Goal: Information Seeking & Learning: Learn about a topic

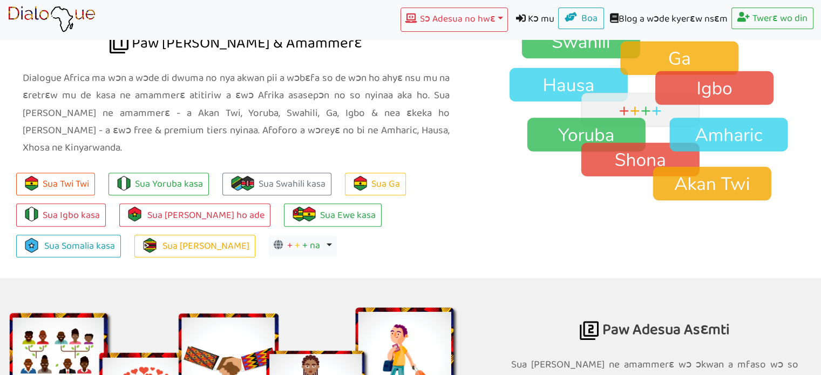
scroll to position [809, 0]
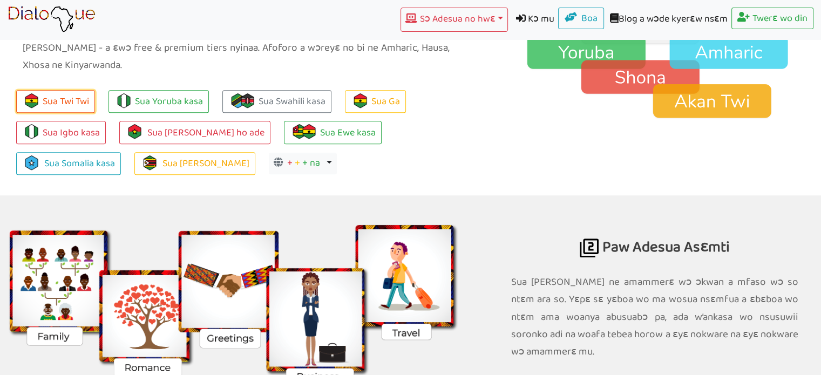
scroll to position [884, 0]
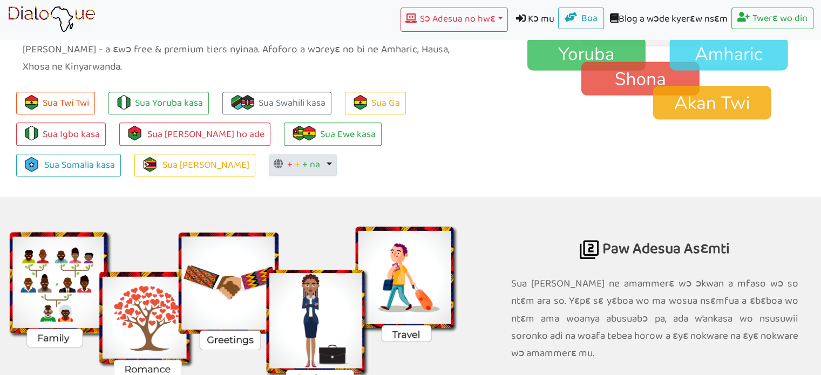
click at [274, 159] on icon "button" at bounding box center [280, 164] width 12 height 10
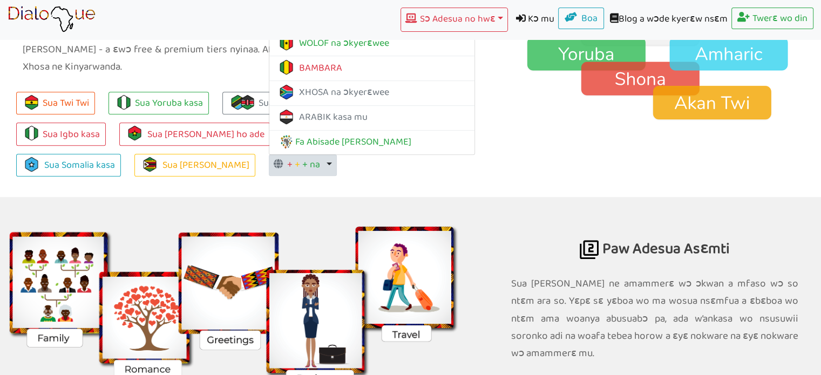
click at [304, 167] on div "Sua Twi Twi Sua Yoruba kasa Sua Swahili kasa Sua Ga Sua Igbo kasa Sua [PERSON_N…" at bounding box center [236, 140] width 472 height 113
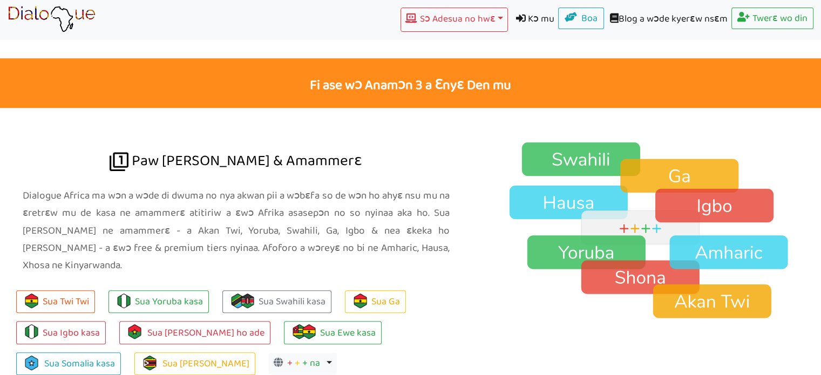
scroll to position [722, 0]
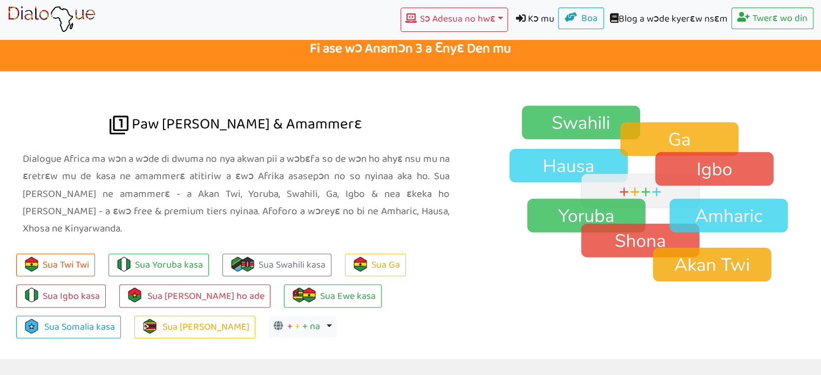
drag, startPoint x: 214, startPoint y: 71, endPoint x: 208, endPoint y: 22, distance: 48.9
click at [208, 22] on div "Sɔ Adesua no hwɛ Toggle Dropdown no mu TWI YORUBA NKWASƐM GA na ɛyɛe SWAHILI ka…" at bounding box center [458, 20] width 710 height 24
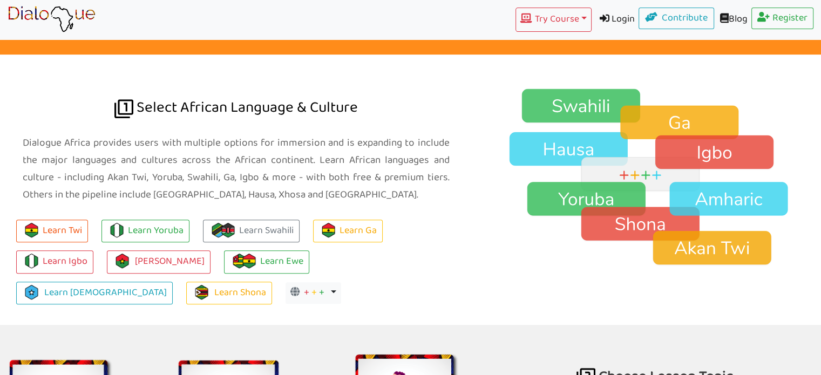
scroll to position [706, 0]
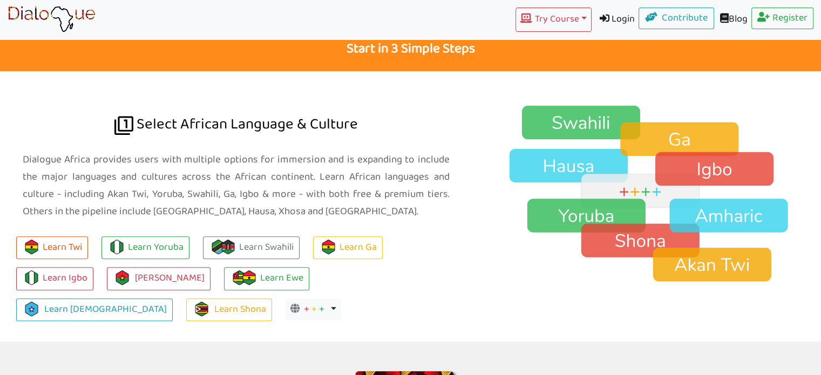
click at [221, 10] on div "Try Course Toggle Dropdown TWI YORUBA GA SWAHILI IGBO Login Contribute Blog Reg…" at bounding box center [458, 20] width 710 height 24
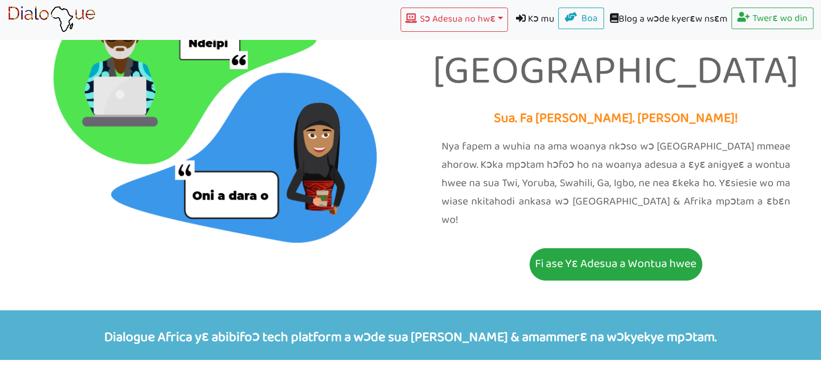
scroll to position [108, 0]
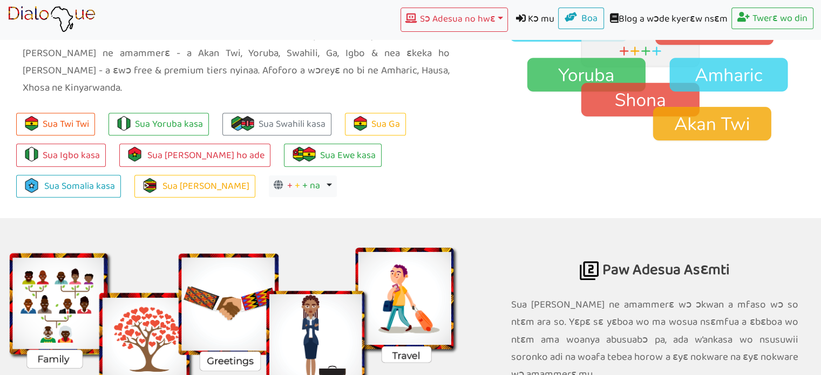
scroll to position [847, 0]
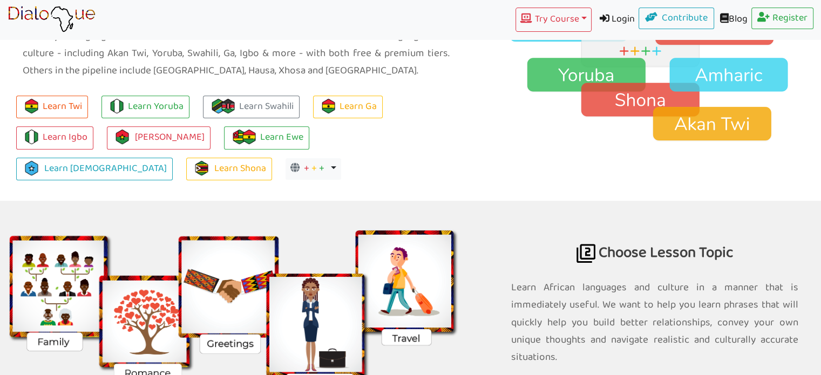
drag, startPoint x: 440, startPoint y: 170, endPoint x: 414, endPoint y: 176, distance: 27.2
click at [440, 170] on ul "Learn Twi Learn Yoruba Learn Swahili Learn Ga Learn Igbo Learn [PERSON_NAME] Le…" at bounding box center [236, 133] width 472 height 93
click at [285, 163] on button "+ + + Toggle Dropdown" at bounding box center [313, 169] width 56 height 22
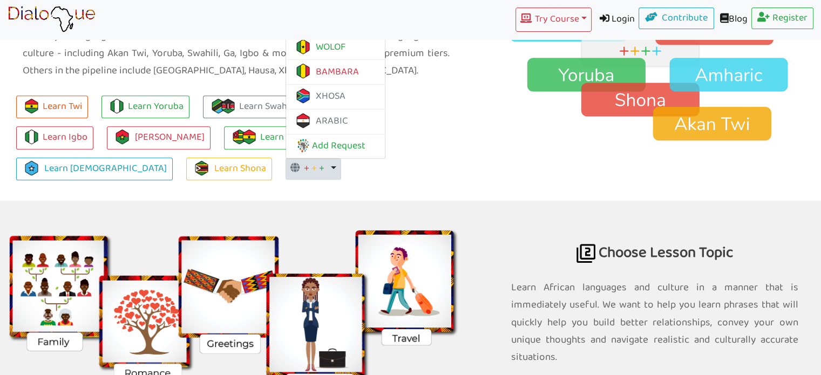
click at [192, 171] on ul "Learn Twi Learn Yoruba Learn Swahili Learn Ga Learn Igbo Learn Mòoré Learn Ewe …" at bounding box center [236, 133] width 472 height 93
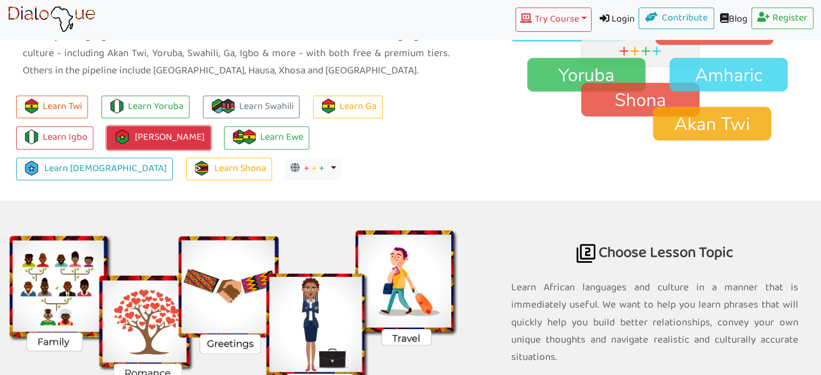
click at [139, 129] on link "[PERSON_NAME]" at bounding box center [159, 137] width 104 height 23
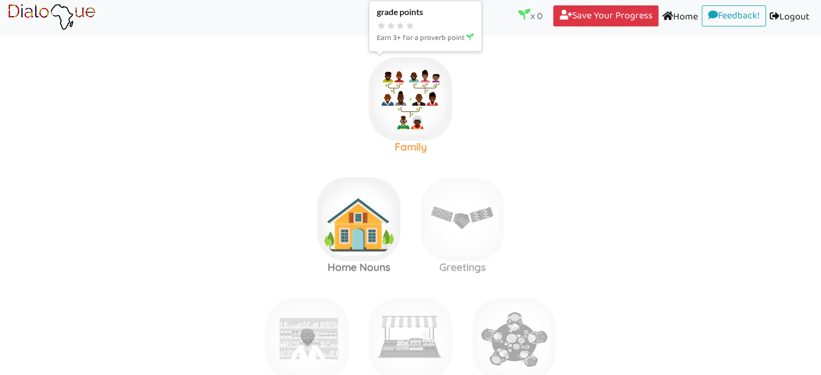
click at [423, 119] on img at bounding box center [411, 99] width 84 height 84
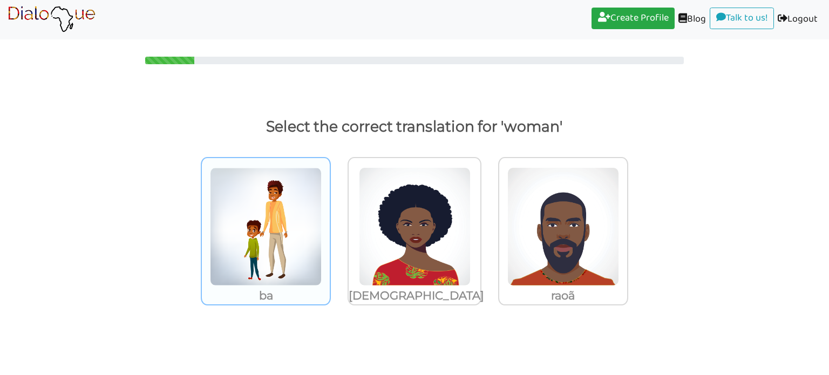
click at [294, 239] on img at bounding box center [266, 226] width 112 height 119
click at [330, 224] on input "ba" at bounding box center [334, 220] width 8 height 8
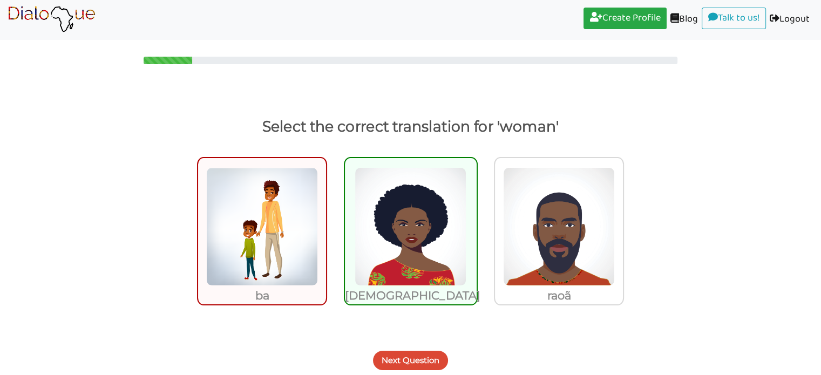
click at [395, 358] on button "Next Question" at bounding box center [410, 360] width 75 height 19
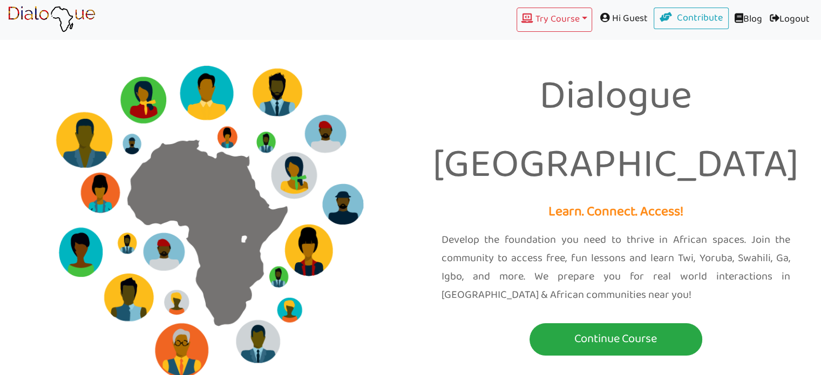
scroll to position [966, 0]
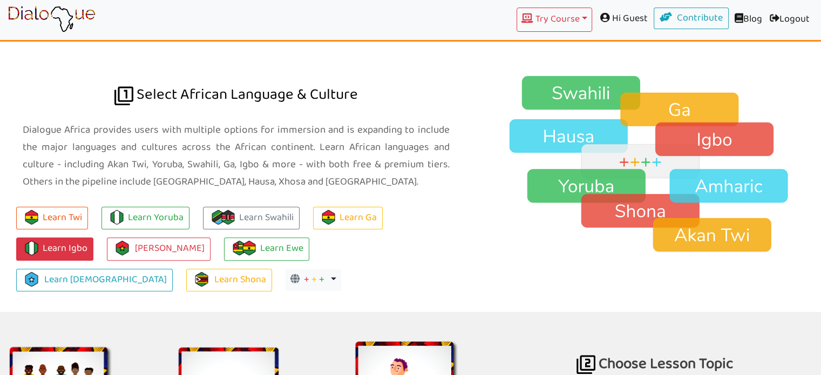
scroll to position [696, 0]
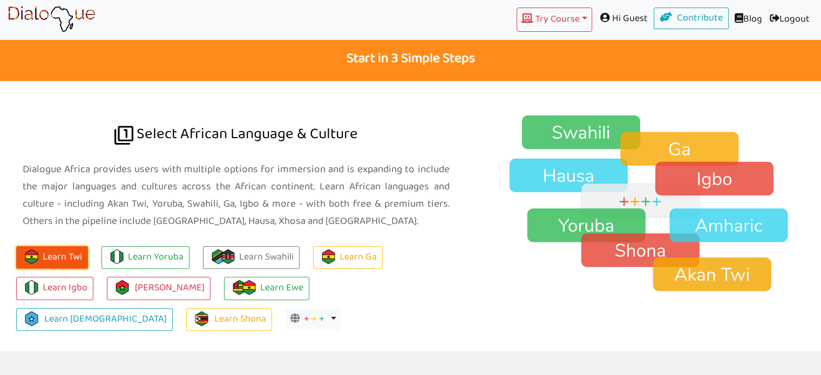
click at [63, 261] on button "Learn Twi" at bounding box center [52, 257] width 72 height 23
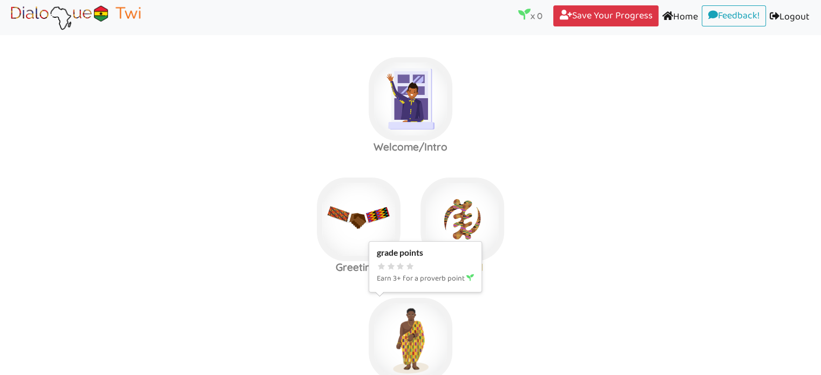
click at [397, 141] on img at bounding box center [411, 99] width 84 height 84
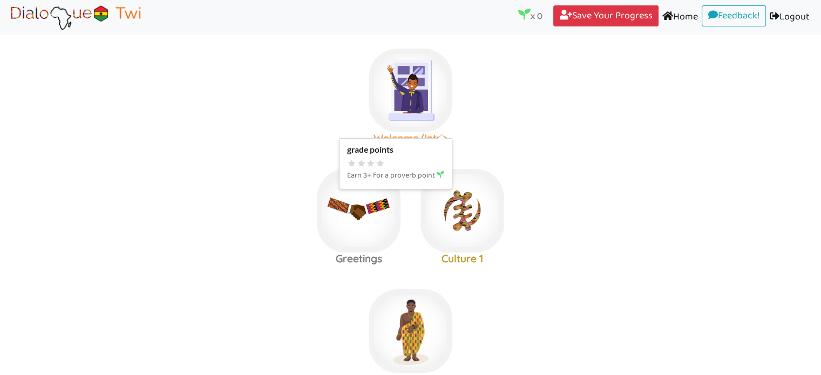
click at [429, 103] on img at bounding box center [411, 91] width 84 height 84
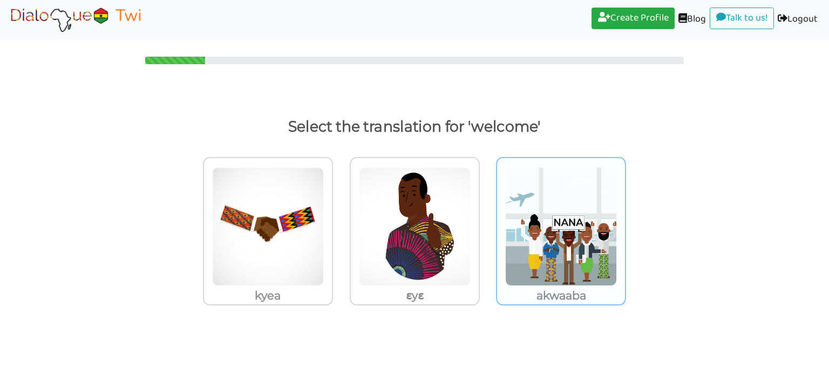
click at [324, 254] on img at bounding box center [268, 226] width 112 height 119
click at [340, 224] on input "akwaaba" at bounding box center [336, 220] width 8 height 8
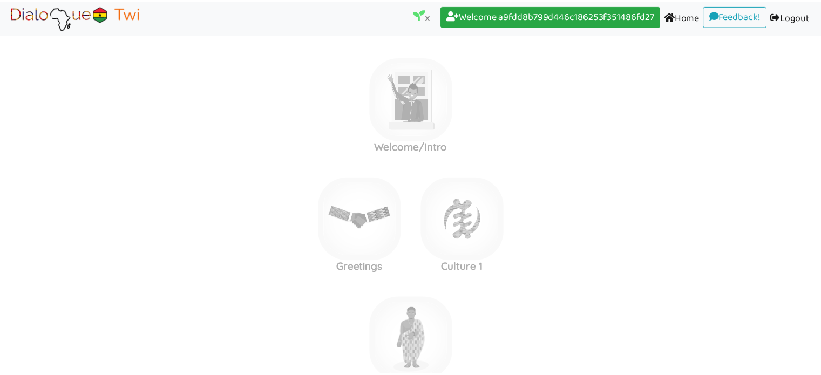
scroll to position [9, 0]
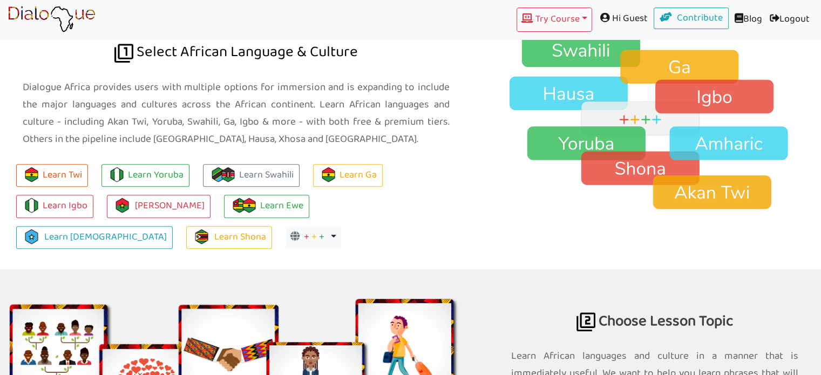
scroll to position [788, 0]
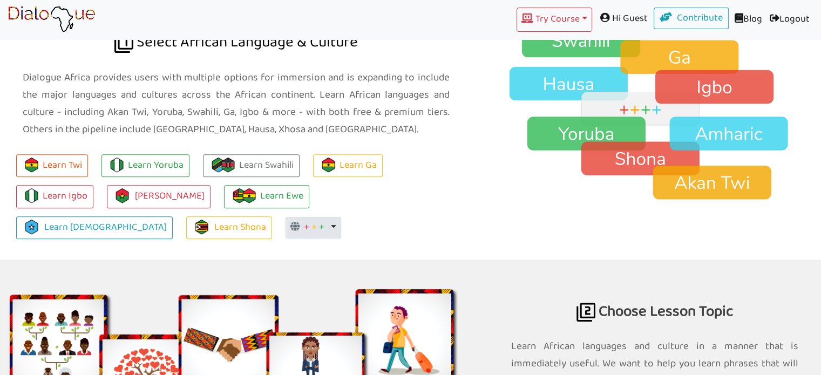
click at [311, 230] on span "+" at bounding box center [313, 227] width 5 height 17
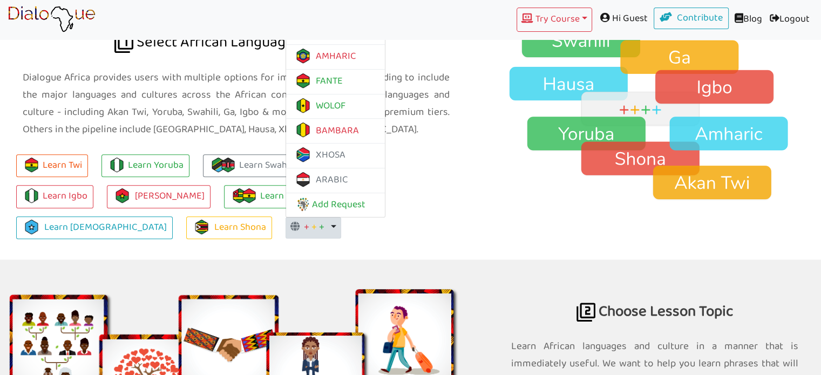
click at [395, 129] on p "Dialogue Africa provides users with multiple options for immersion and is expan…" at bounding box center [236, 104] width 427 height 70
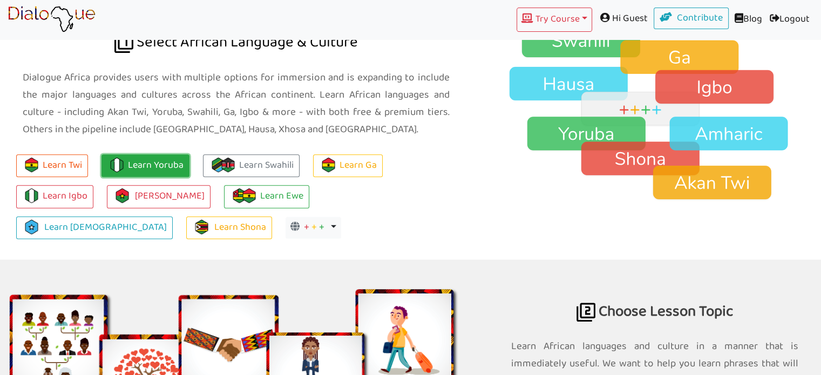
click at [153, 167] on link "Learn Yoruba" at bounding box center [145, 165] width 88 height 23
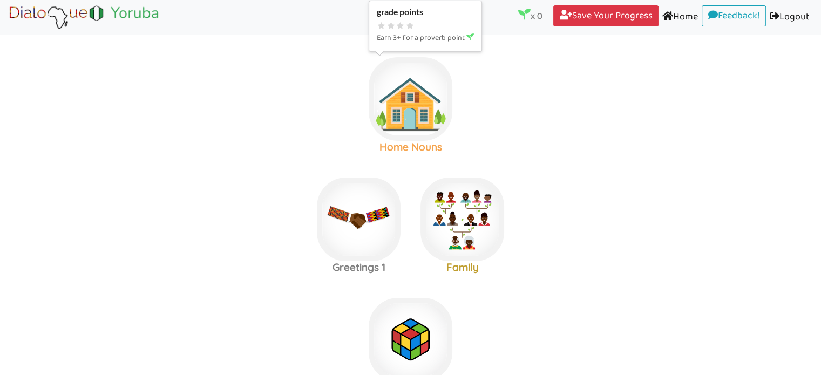
click at [410, 113] on img at bounding box center [411, 99] width 84 height 84
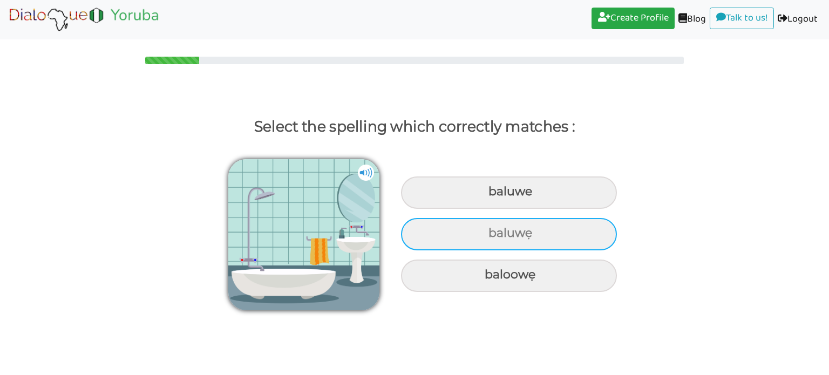
click at [512, 209] on div "baluwẹ" at bounding box center [509, 192] width 216 height 32
click at [493, 195] on input "baluwẹ" at bounding box center [489, 191] width 7 height 7
radio input "true"
